Goal: Find specific page/section: Find specific page/section

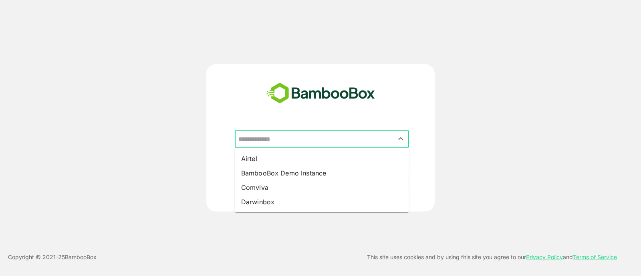
click at [301, 141] on input "text" at bounding box center [321, 138] width 171 height 15
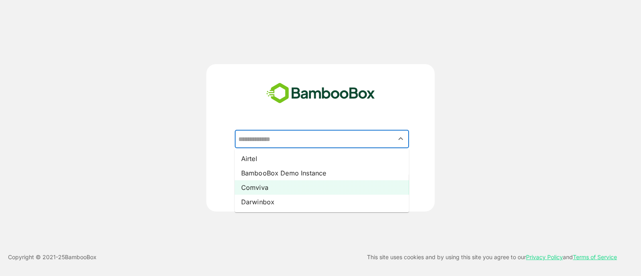
click at [282, 184] on li "Comviva" at bounding box center [322, 187] width 174 height 14
type input "*******"
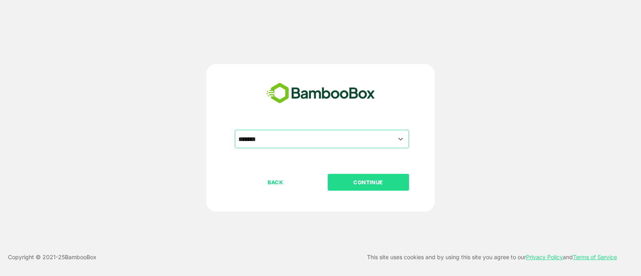
click at [358, 176] on button "CONTINUE" at bounding box center [368, 182] width 81 height 17
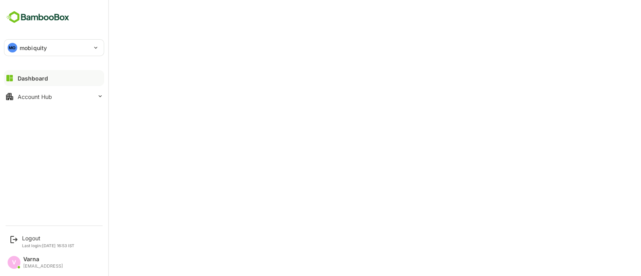
click at [39, 53] on div "MO mobiquity" at bounding box center [49, 48] width 90 height 16
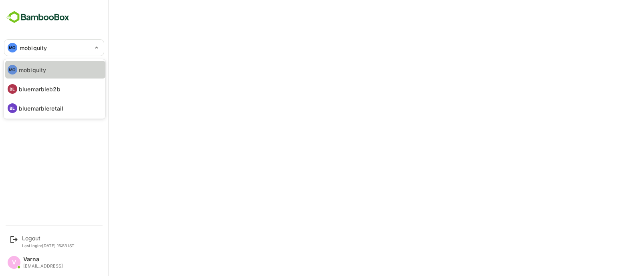
click at [46, 70] on li "MO mobiquity" at bounding box center [55, 70] width 100 height 18
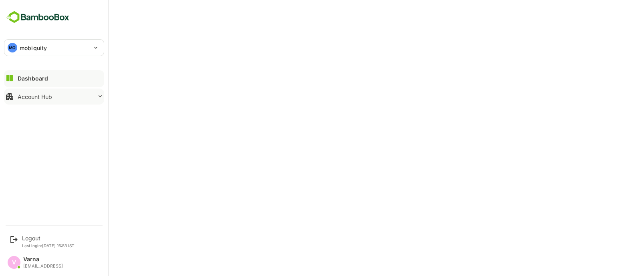
click at [42, 96] on div "Account Hub" at bounding box center [35, 96] width 34 height 7
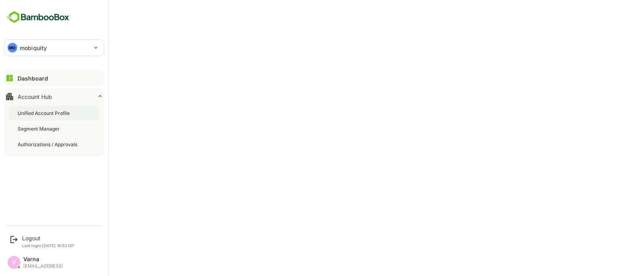
click at [45, 110] on div "Unified Account Profile" at bounding box center [45, 113] width 54 height 7
